Goal: Find specific page/section: Find specific page/section

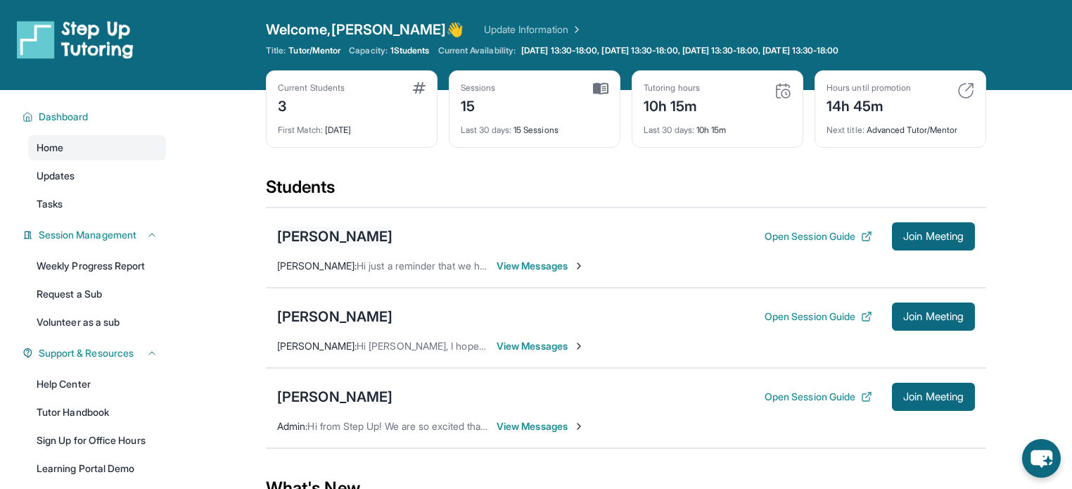
click at [312, 230] on div "[PERSON_NAME]" at bounding box center [334, 237] width 115 height 20
click at [326, 240] on div "[PERSON_NAME]" at bounding box center [334, 237] width 115 height 20
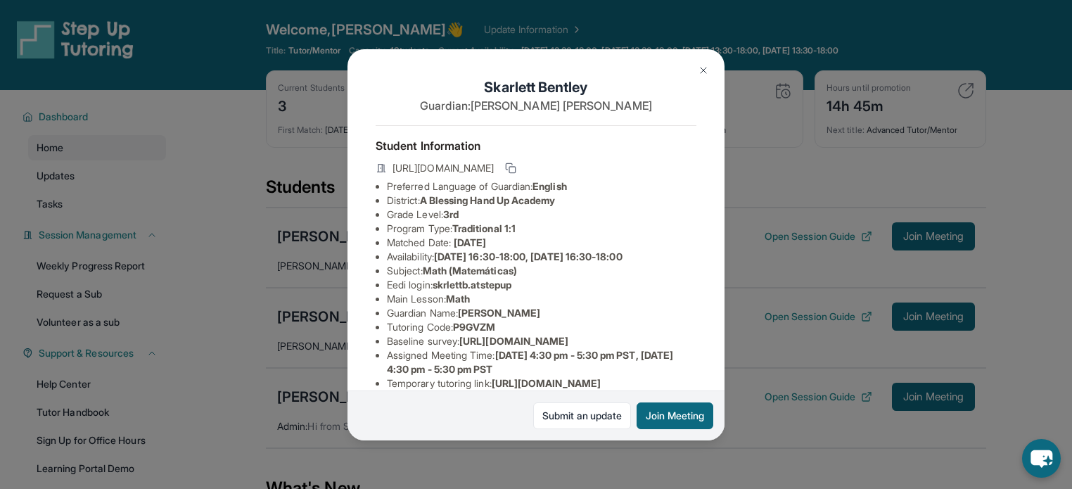
click at [704, 71] on img at bounding box center [703, 70] width 11 height 11
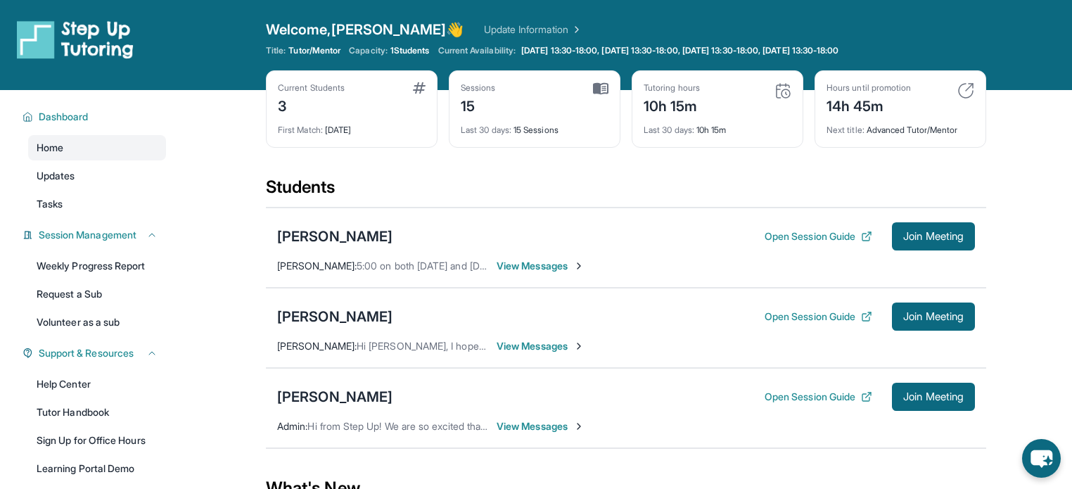
click at [496, 180] on div "Students" at bounding box center [626, 191] width 721 height 31
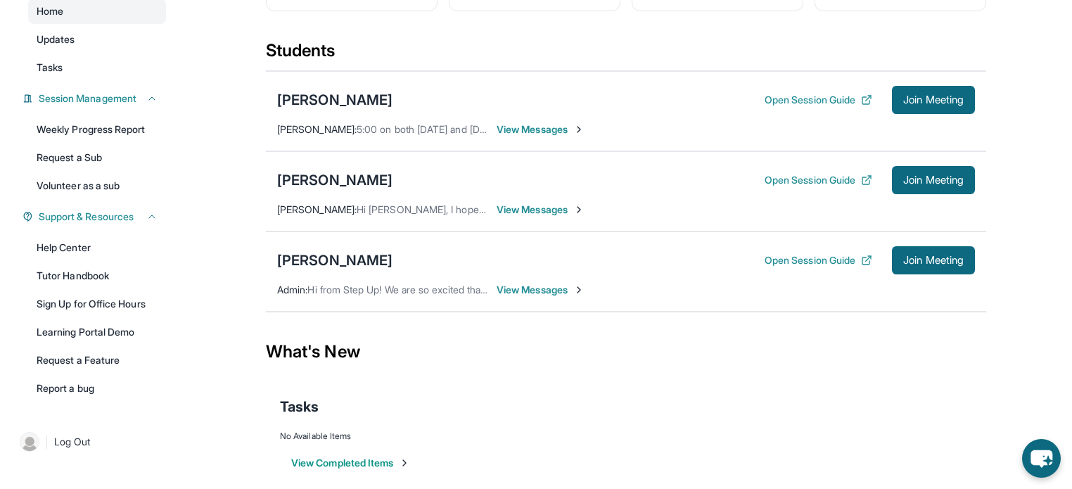
scroll to position [149, 0]
